Goal: Task Accomplishment & Management: Use online tool/utility

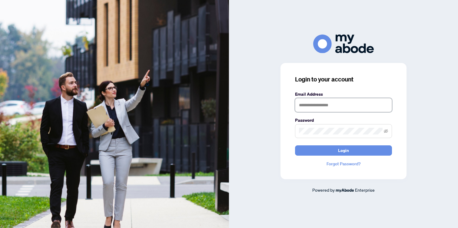
click at [336, 103] on input "text" at bounding box center [343, 105] width 97 height 14
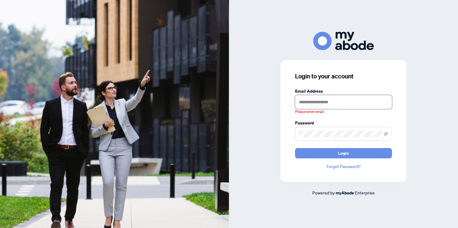
type input "**********"
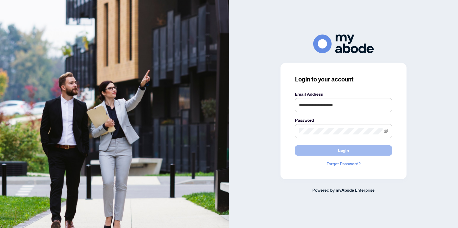
click at [346, 148] on span "Login" at bounding box center [343, 151] width 11 height 10
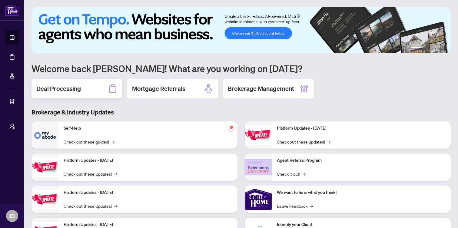
click at [43, 91] on h2 "Deal Processing" at bounding box center [58, 88] width 45 height 8
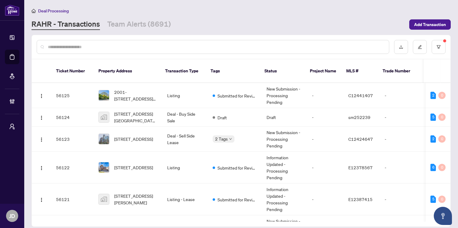
click at [115, 47] on input "text" at bounding box center [216, 47] width 336 height 7
paste input "*****"
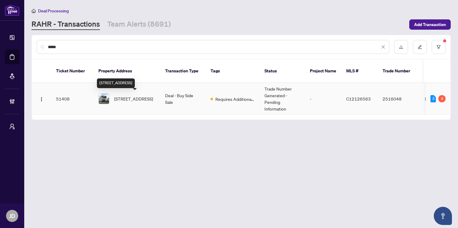
type input "*****"
click at [130, 102] on span "655-38 Stadium Rd, Toronto, Ontario M5V 3P4, Canada" at bounding box center [133, 98] width 39 height 7
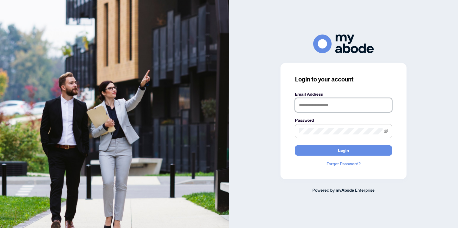
click at [319, 104] on input "text" at bounding box center [343, 105] width 97 height 14
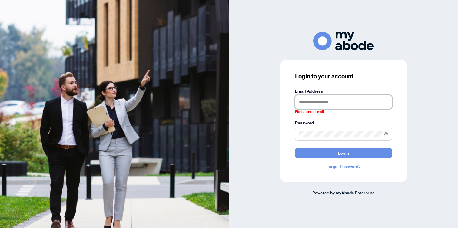
type input "**********"
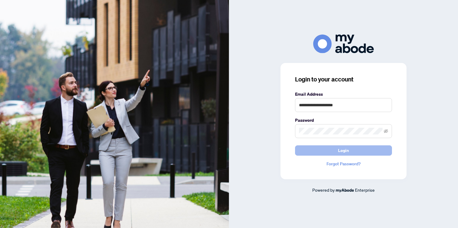
click at [355, 148] on button "Login" at bounding box center [343, 150] width 97 height 10
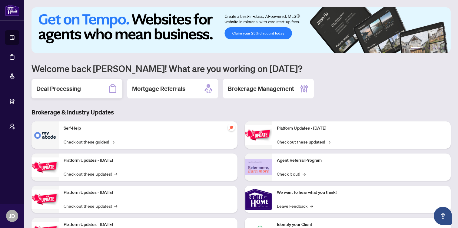
click at [54, 88] on h2 "Deal Processing" at bounding box center [58, 88] width 45 height 8
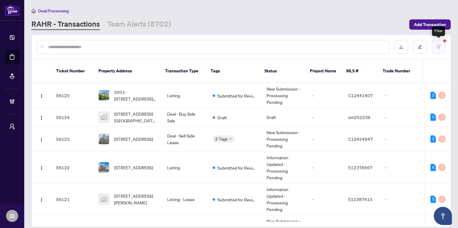
click at [434, 51] on button "button" at bounding box center [439, 47] width 14 height 14
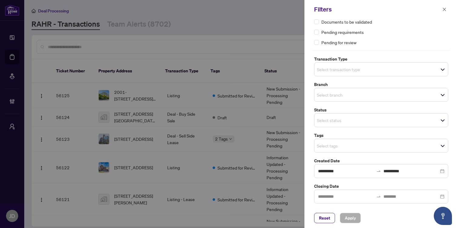
scroll to position [16, 0]
click at [294, 24] on div at bounding box center [229, 114] width 458 height 228
click at [445, 9] on icon "close" at bounding box center [444, 9] width 4 height 4
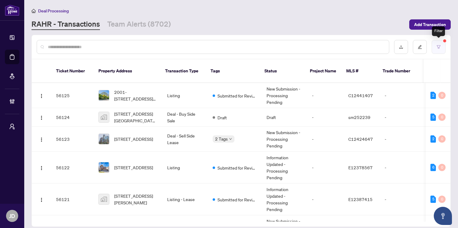
click at [444, 44] on button "button" at bounding box center [439, 47] width 14 height 14
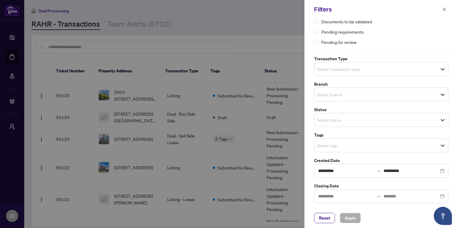
click at [374, 145] on span "Select tags" at bounding box center [381, 145] width 134 height 8
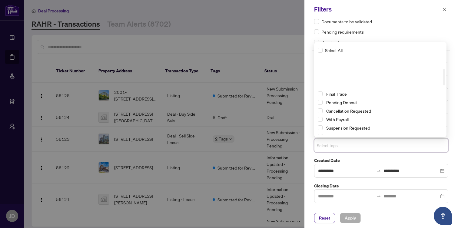
scroll to position [0, 0]
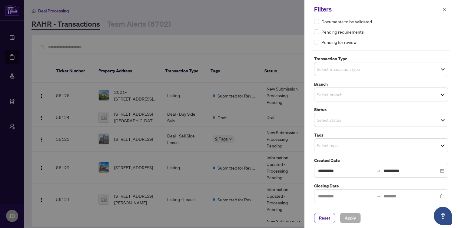
click at [264, 20] on div at bounding box center [229, 114] width 458 height 228
click at [442, 10] on button "button" at bounding box center [444, 9] width 8 height 7
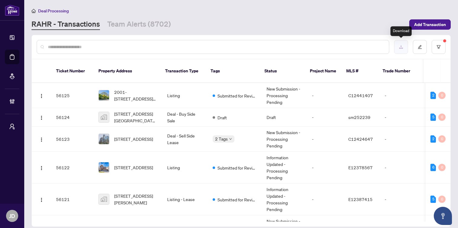
click at [402, 48] on icon "download" at bounding box center [401, 46] width 4 height 3
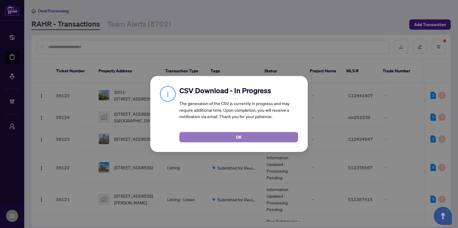
click at [227, 134] on button "OK" at bounding box center [238, 137] width 119 height 10
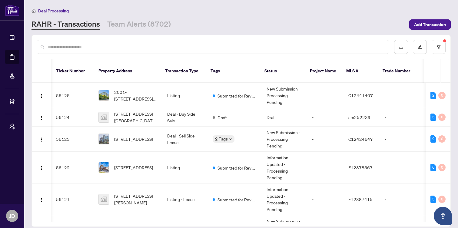
scroll to position [0, 4]
